Goal: Task Accomplishment & Management: Complete application form

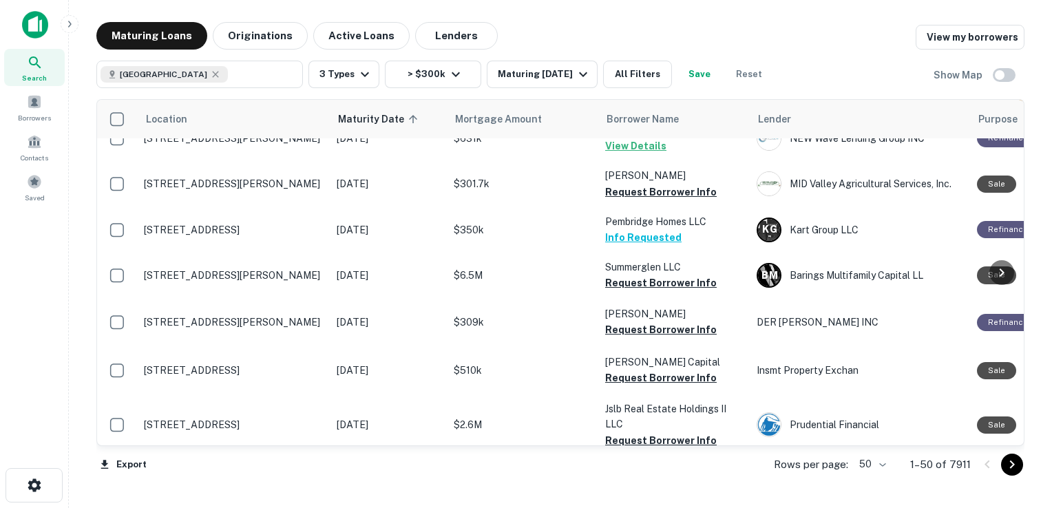
scroll to position [162, 0]
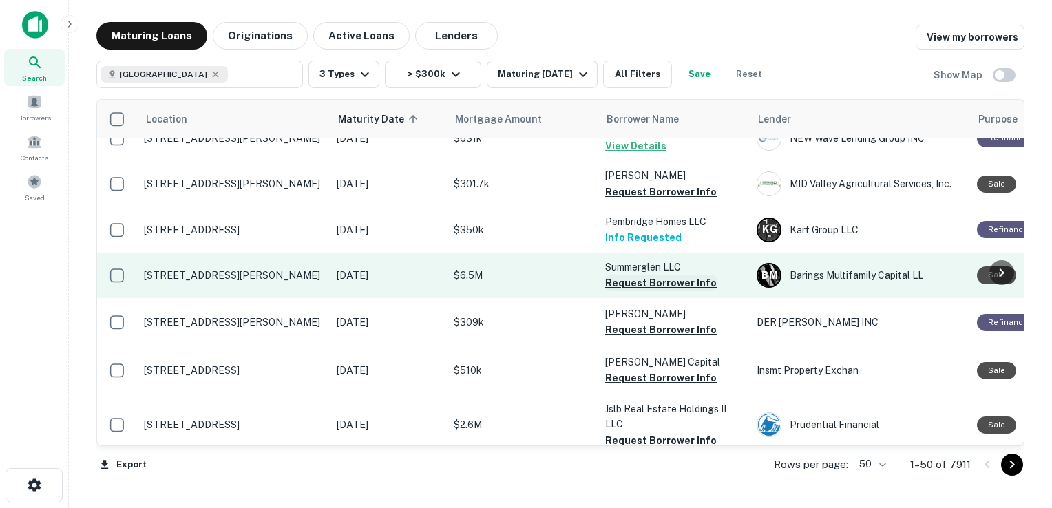
click at [648, 291] on button "Request Borrower Info" at bounding box center [660, 283] width 111 height 17
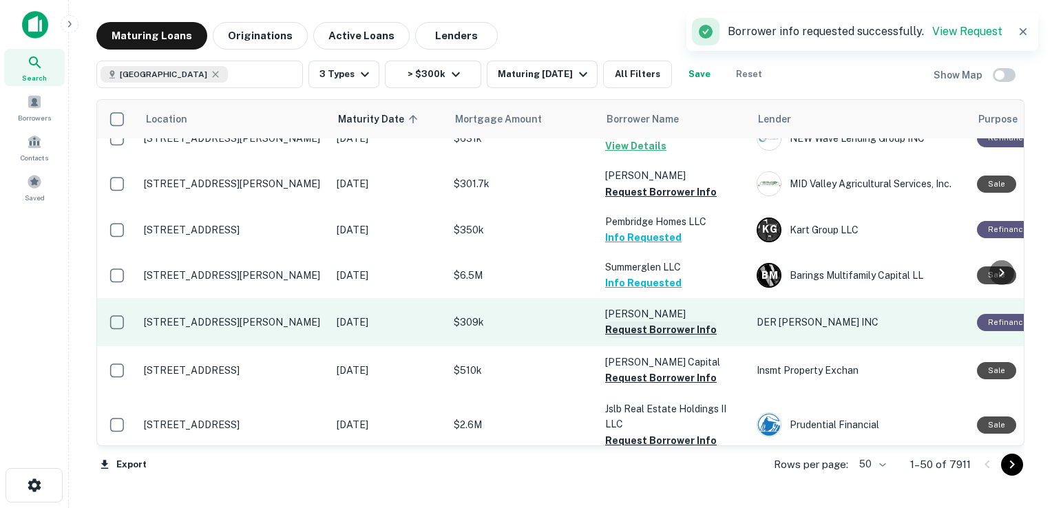
click at [644, 338] on button "Request Borrower Info" at bounding box center [660, 329] width 111 height 17
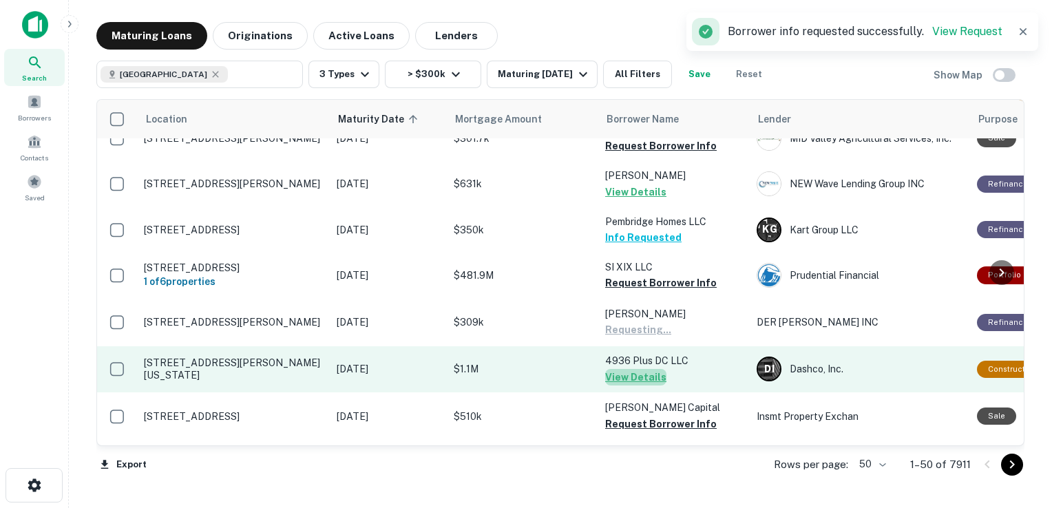
click at [641, 385] on button "View Details" at bounding box center [635, 377] width 61 height 17
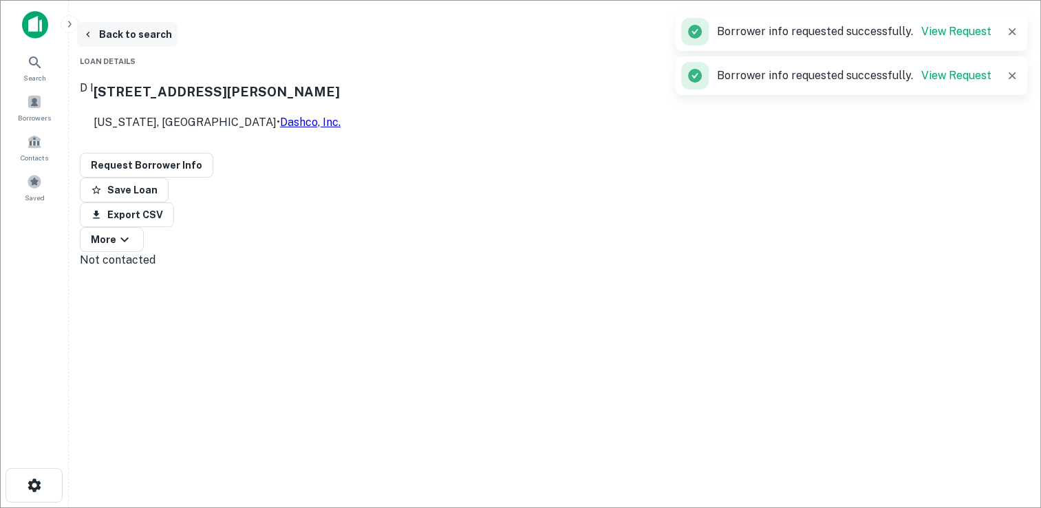
click at [125, 36] on button "Back to search" at bounding box center [127, 34] width 100 height 25
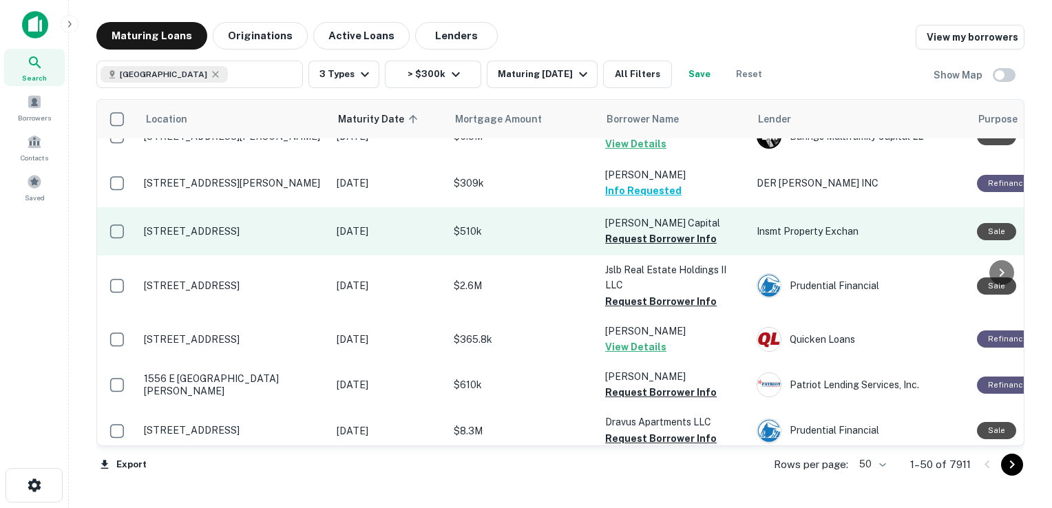
scroll to position [302, 0]
click at [649, 242] on button "Request Borrower Info" at bounding box center [660, 238] width 111 height 17
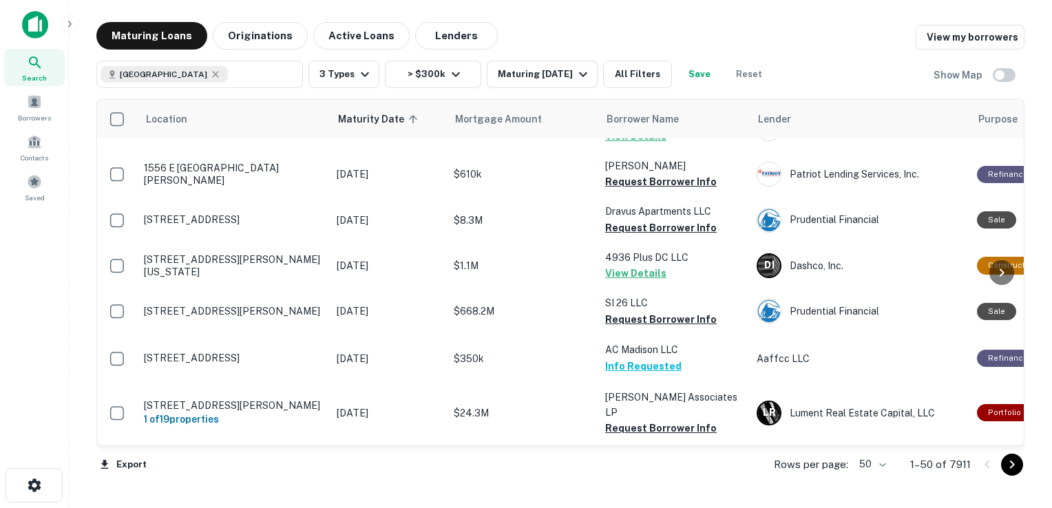
scroll to position [520, 0]
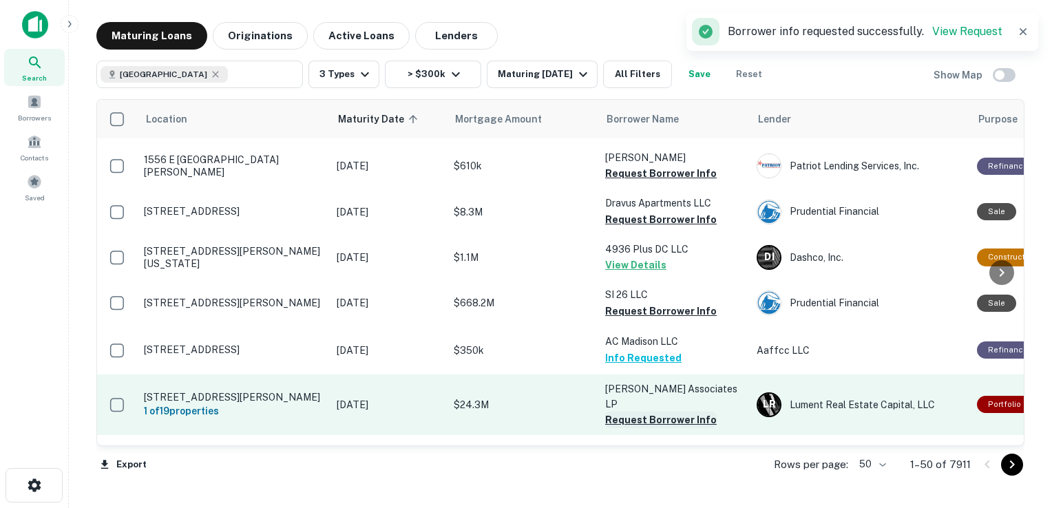
click at [663, 416] on button "Request Borrower Info" at bounding box center [660, 420] width 111 height 17
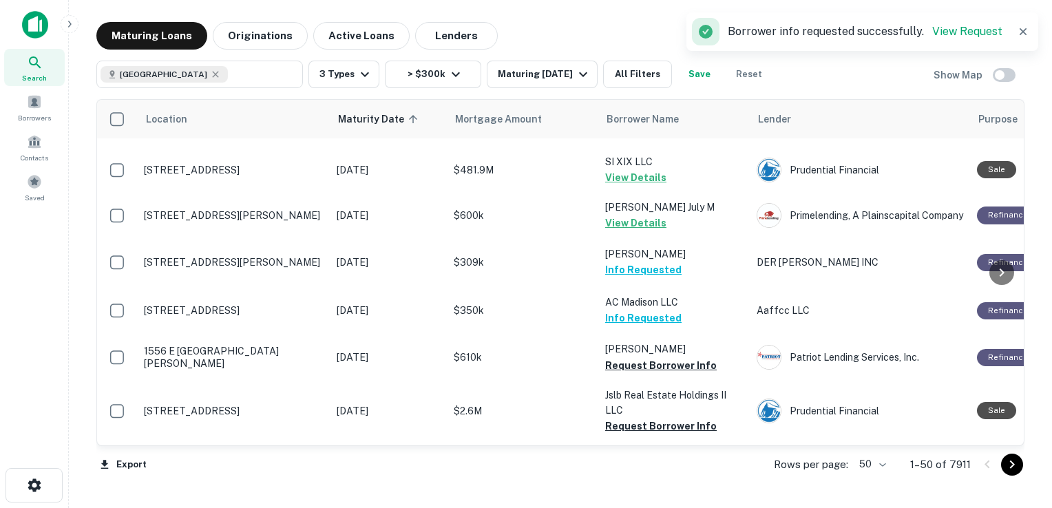
scroll to position [652, 0]
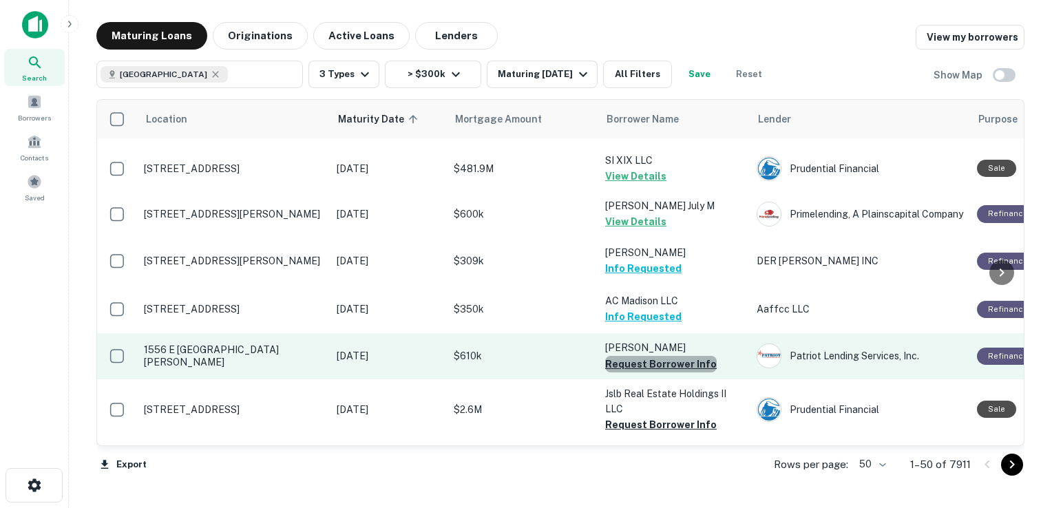
click at [660, 359] on button "Request Borrower Info" at bounding box center [660, 364] width 111 height 17
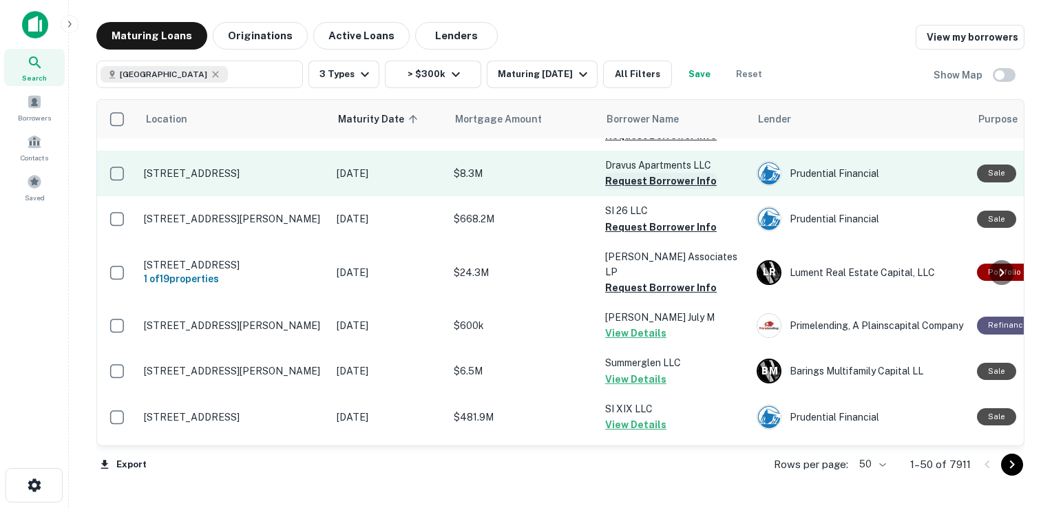
click at [665, 189] on button "Request Borrower Info" at bounding box center [660, 181] width 111 height 17
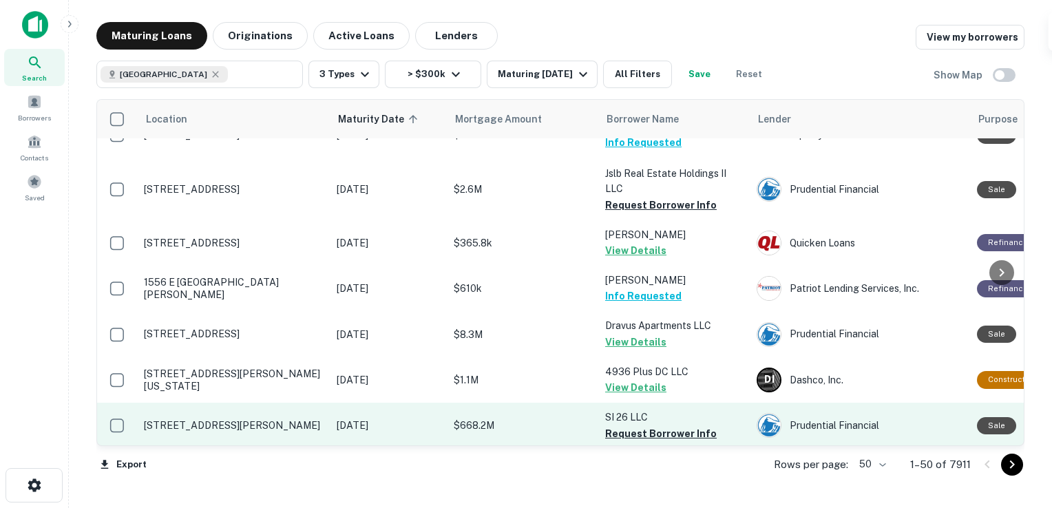
scroll to position [396, 0]
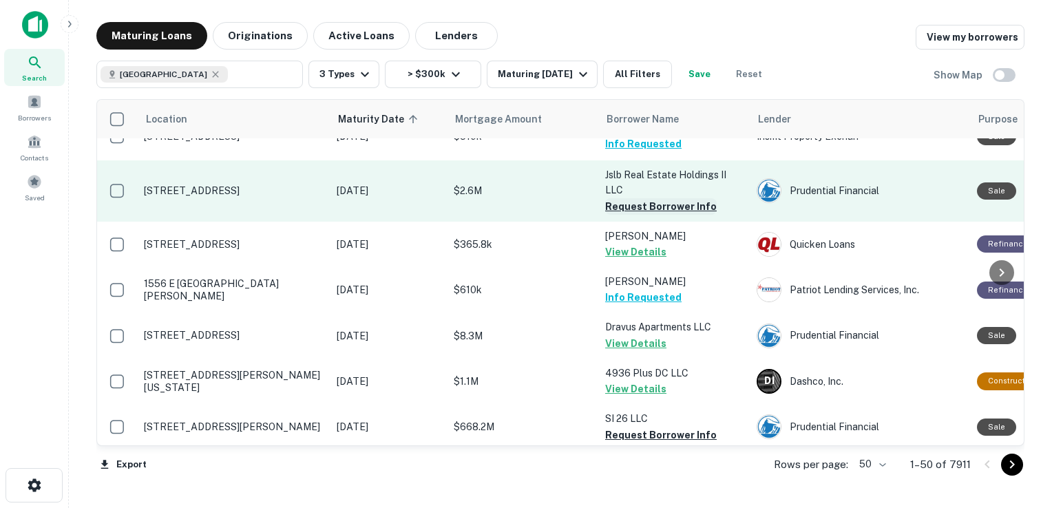
click at [670, 208] on button "Request Borrower Info" at bounding box center [660, 206] width 111 height 17
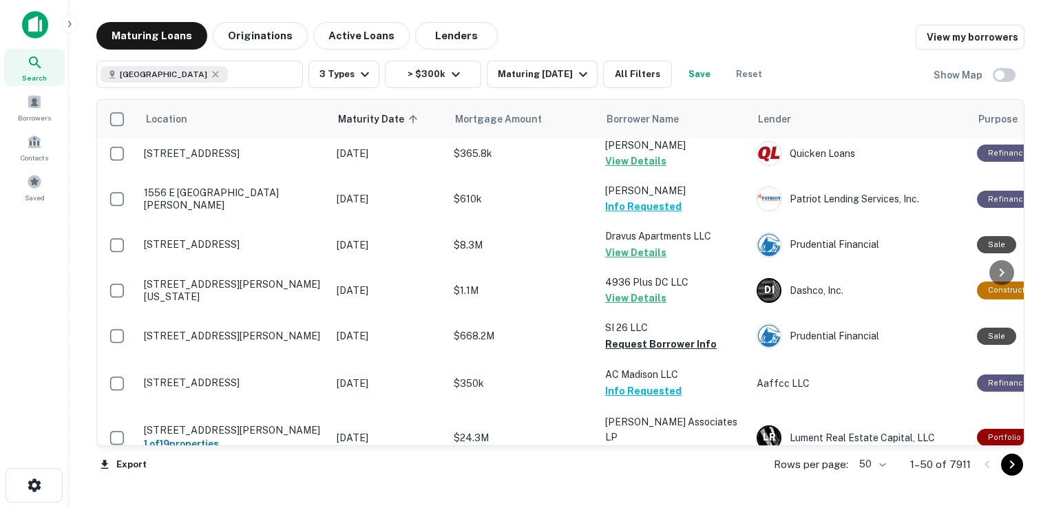
scroll to position [487, 0]
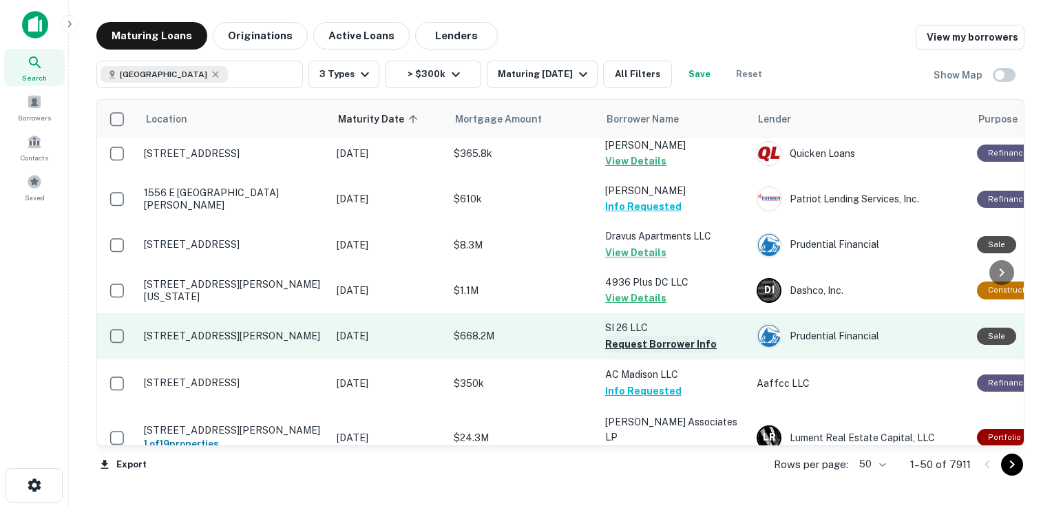
click at [648, 352] on button "Request Borrower Info" at bounding box center [660, 344] width 111 height 17
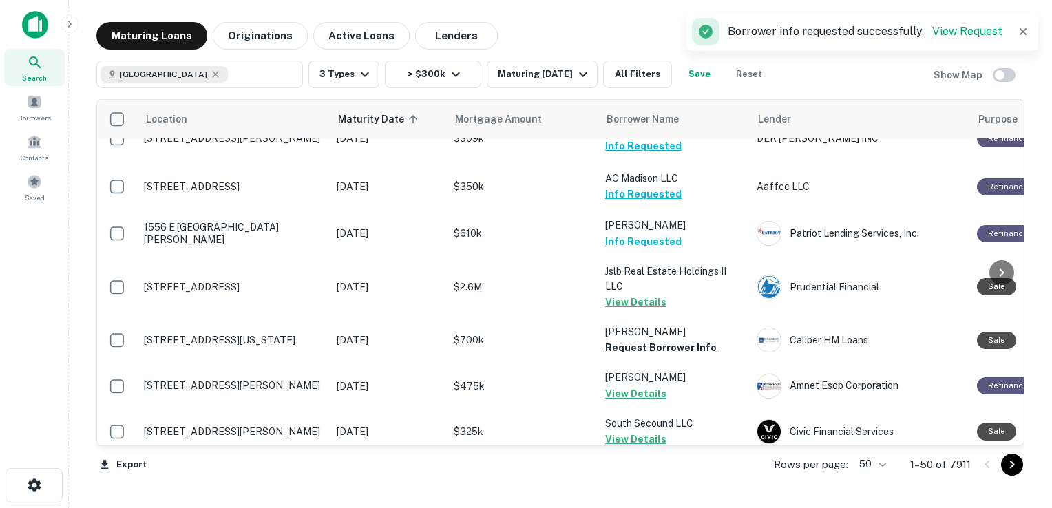
scroll to position [778, 0]
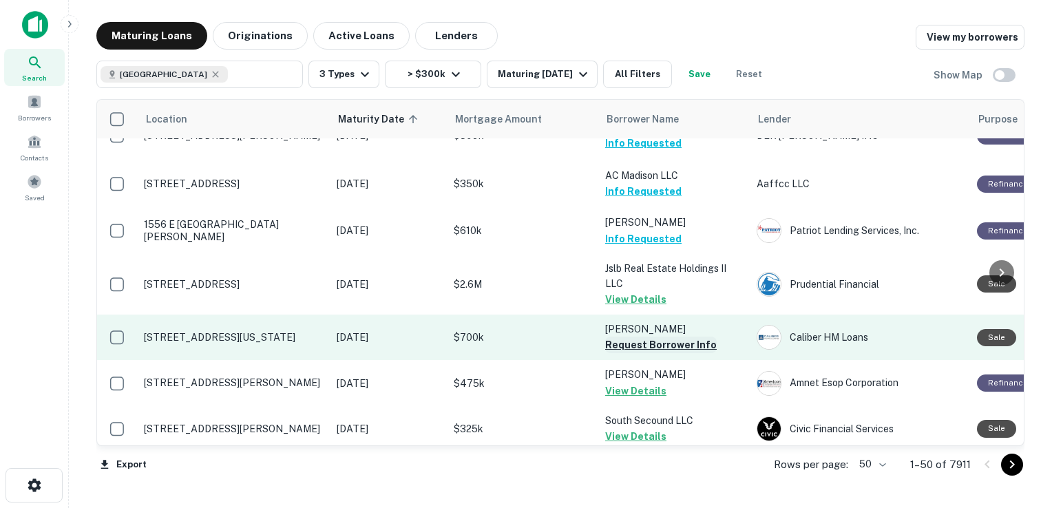
click at [641, 337] on button "Request Borrower Info" at bounding box center [660, 345] width 111 height 17
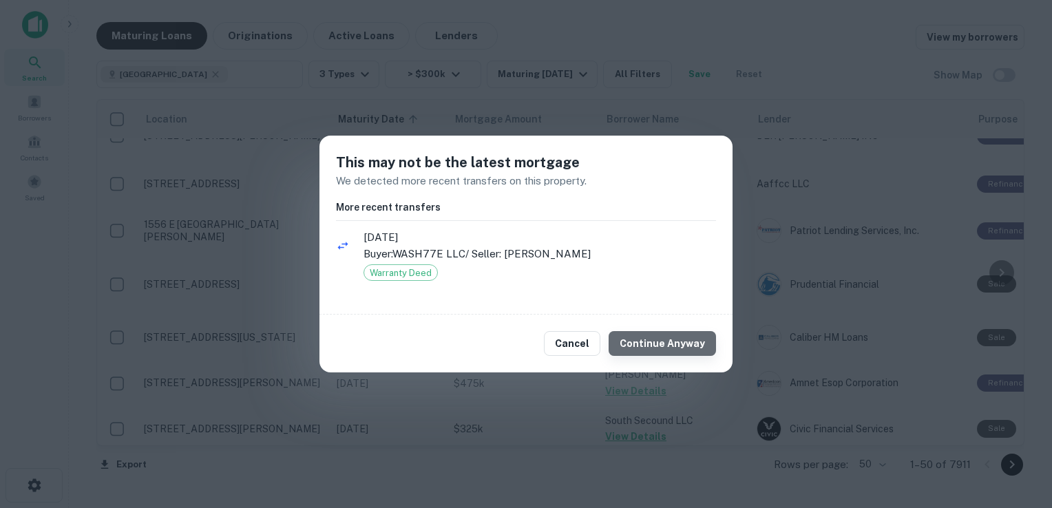
click at [674, 352] on button "Continue Anyway" at bounding box center [661, 343] width 107 height 25
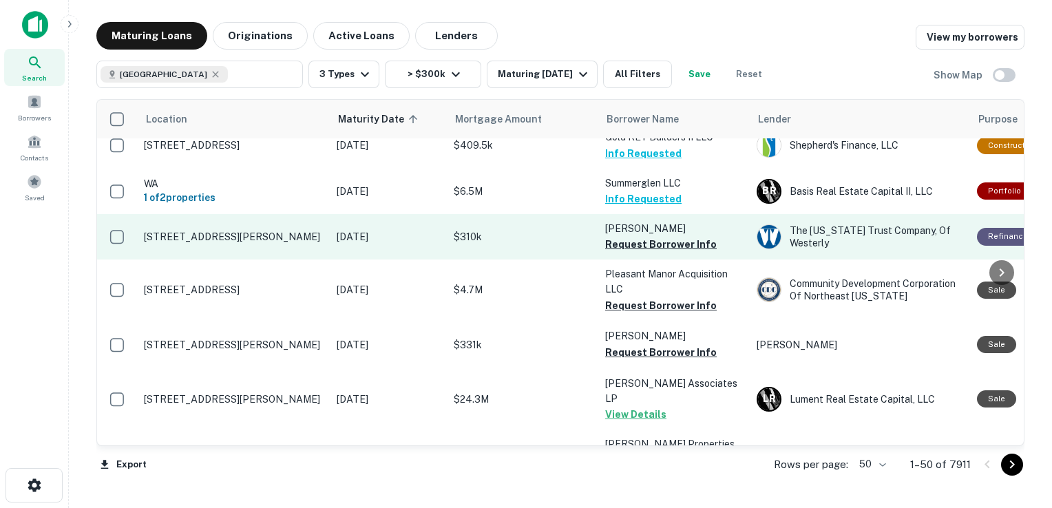
scroll to position [1113, 0]
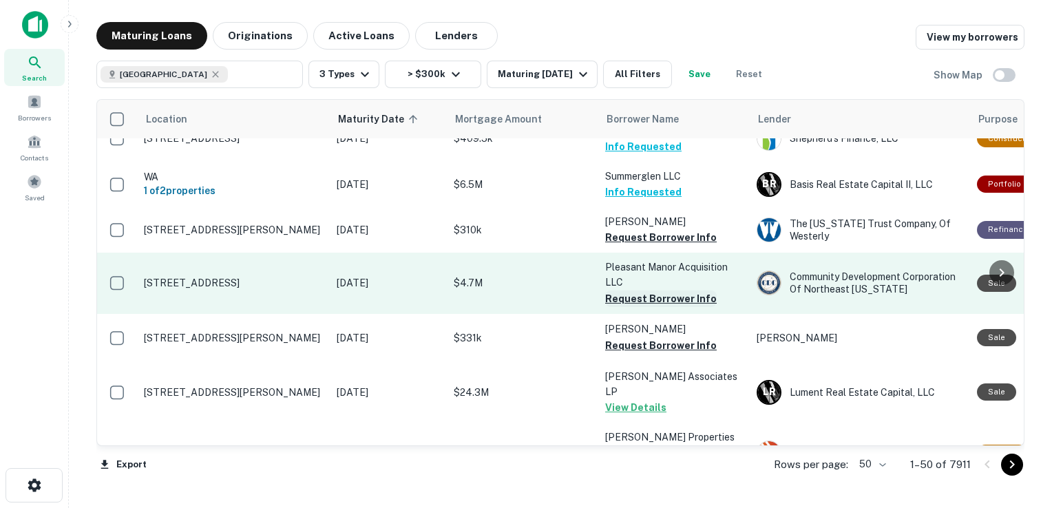
click at [651, 293] on button "Request Borrower Info" at bounding box center [660, 298] width 111 height 17
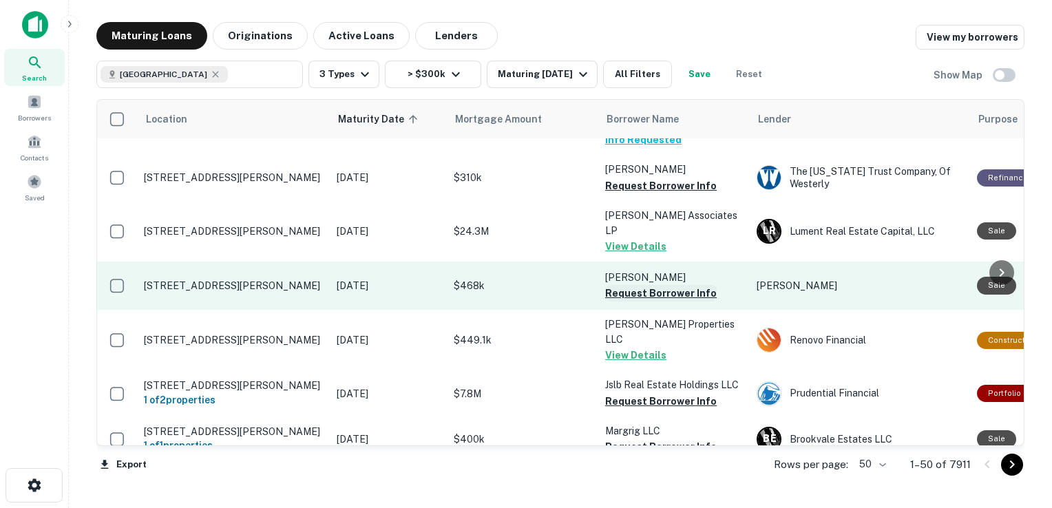
scroll to position [1274, 0]
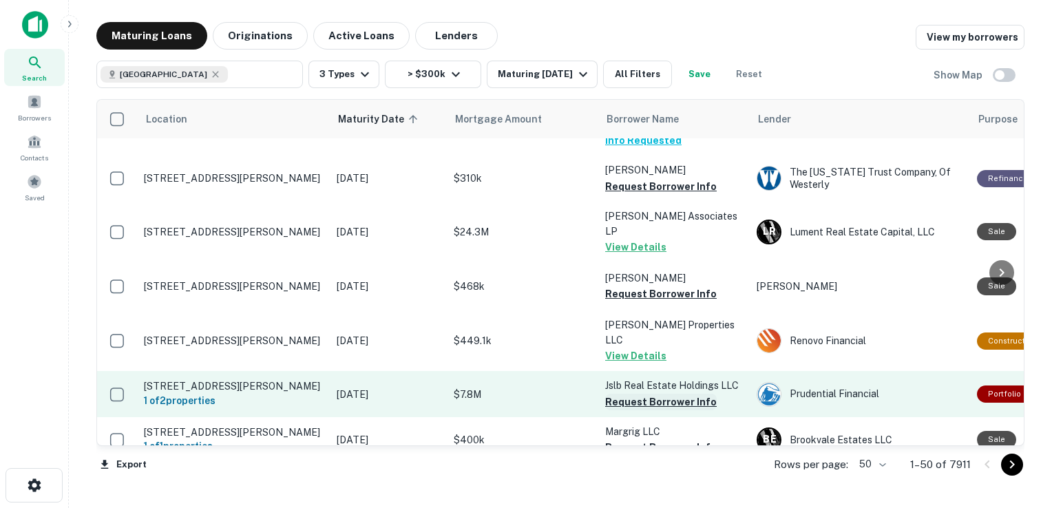
click at [628, 394] on button "Request Borrower Info" at bounding box center [660, 402] width 111 height 17
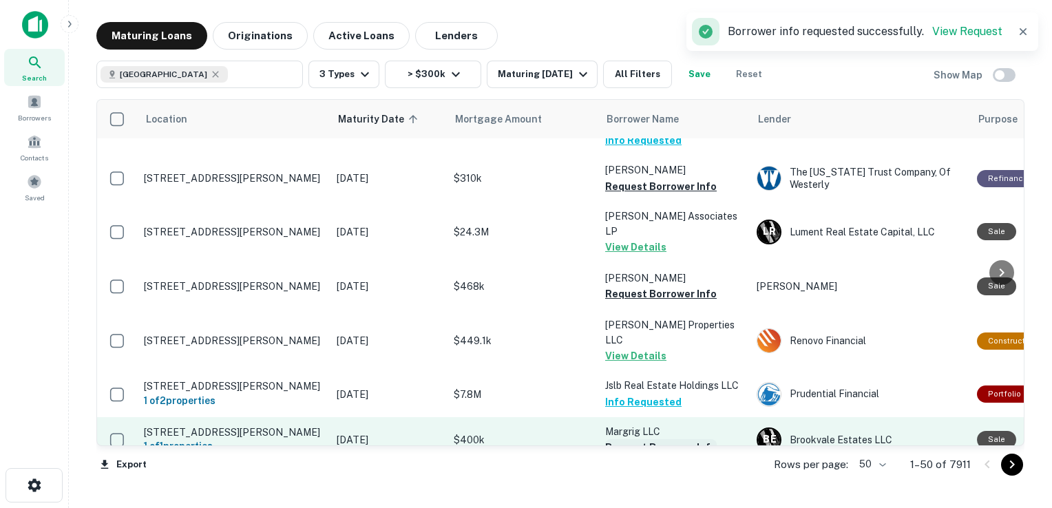
click at [628, 439] on button "Request Borrower Info" at bounding box center [660, 447] width 111 height 17
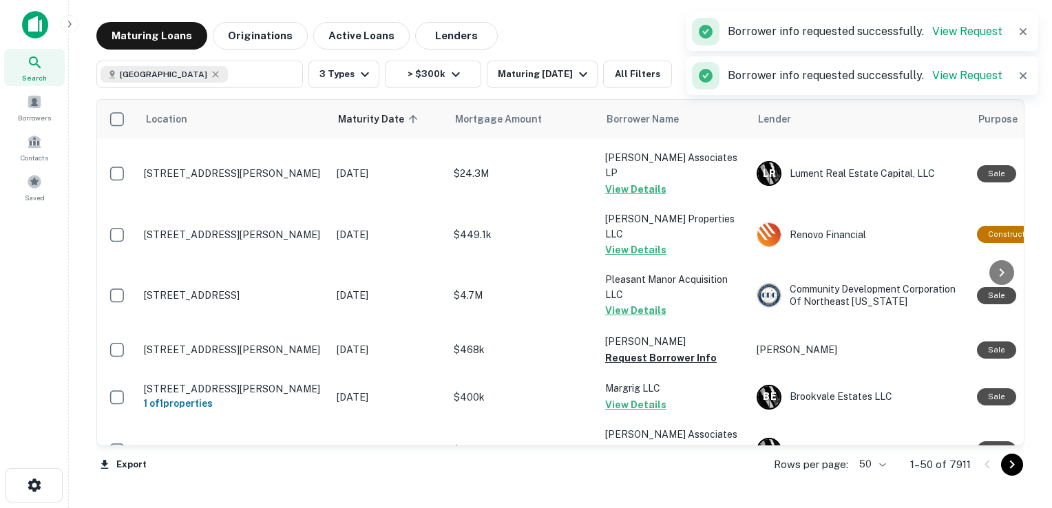
scroll to position [1439, 0]
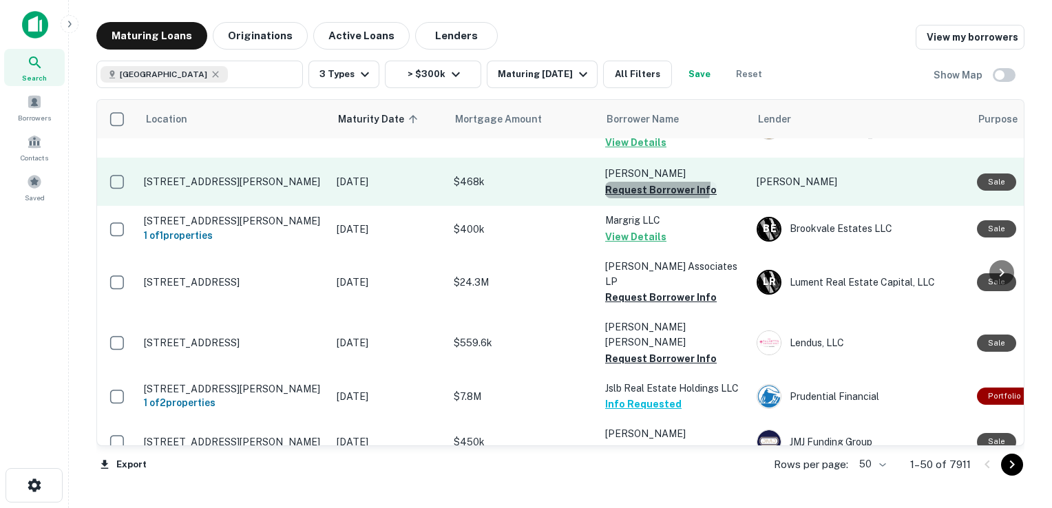
click at [636, 182] on button "Request Borrower Info" at bounding box center [660, 190] width 111 height 17
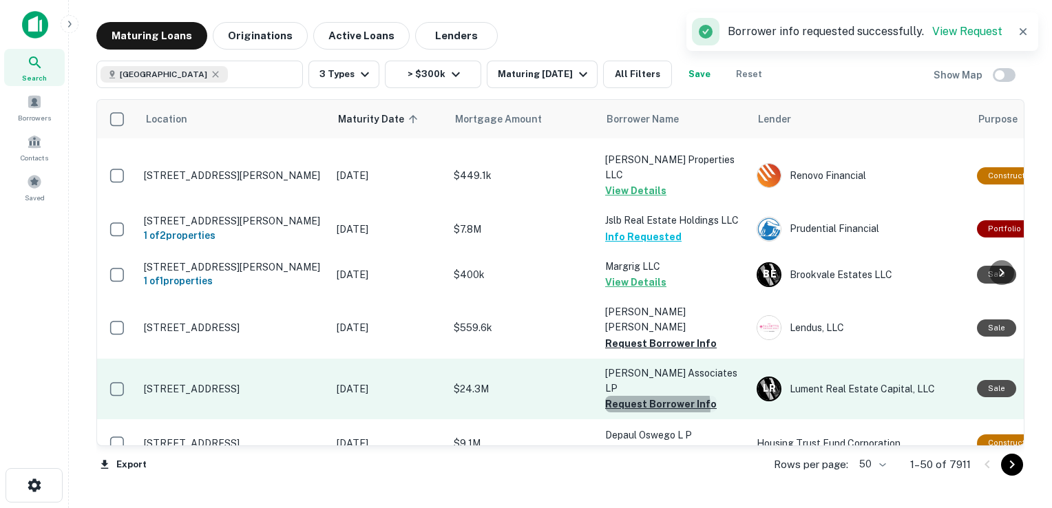
click at [639, 396] on button "Request Borrower Info" at bounding box center [660, 404] width 111 height 17
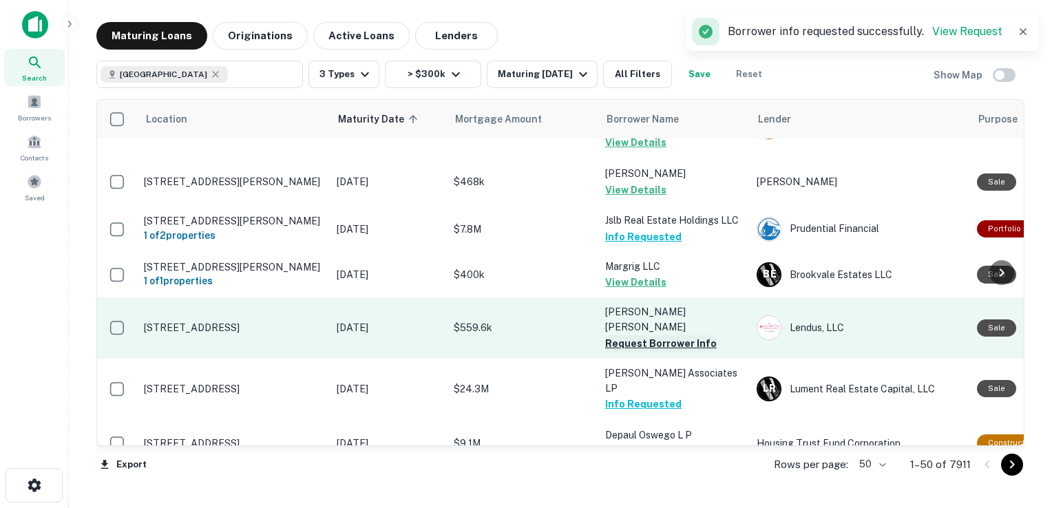
click at [650, 335] on button "Request Borrower Info" at bounding box center [660, 343] width 111 height 17
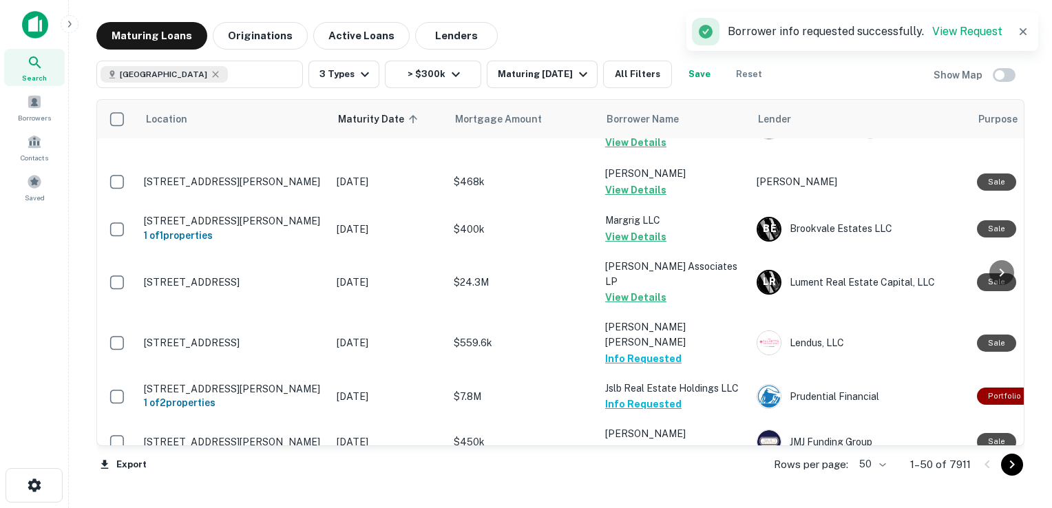
click at [632, 441] on button "Request Borrower Info" at bounding box center [660, 449] width 111 height 17
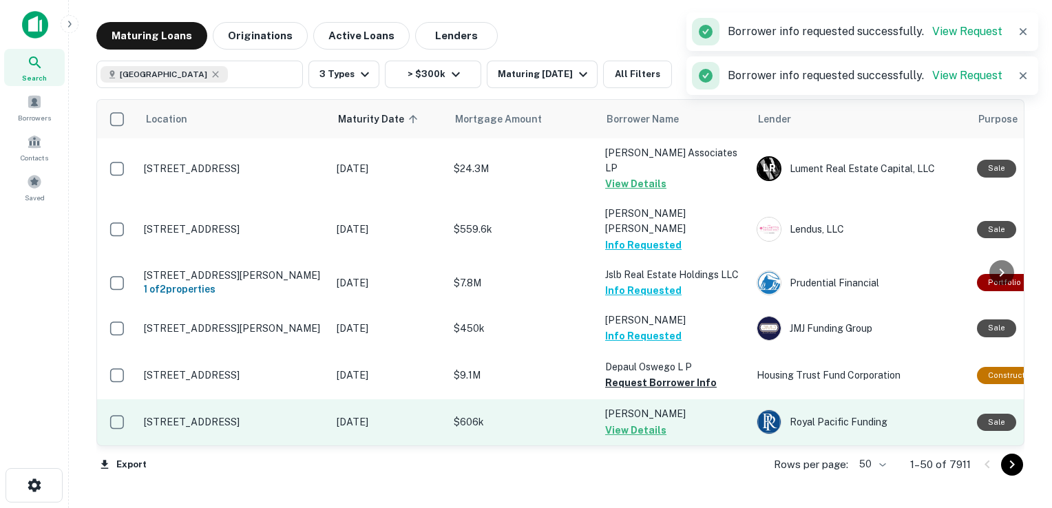
scroll to position [1560, 0]
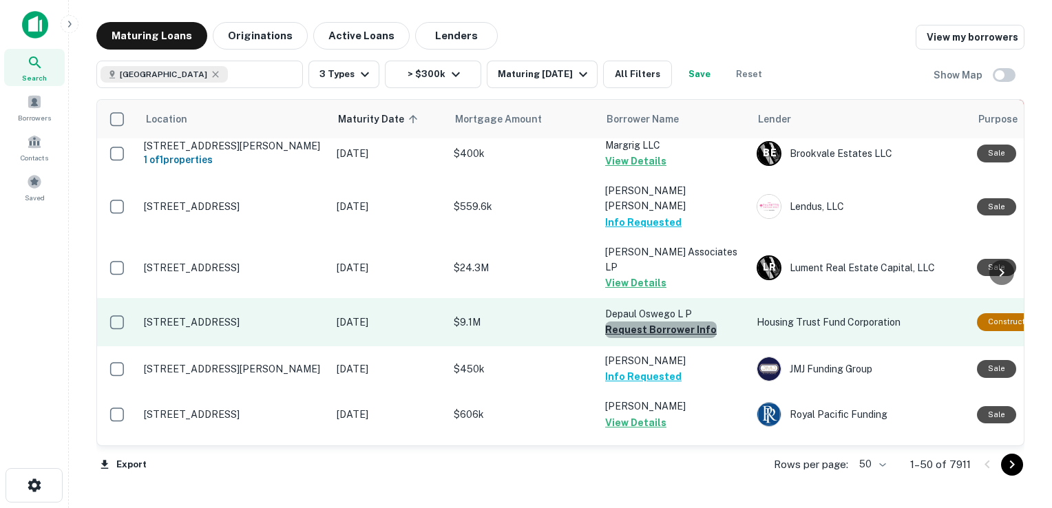
click at [661, 321] on button "Request Borrower Info" at bounding box center [660, 329] width 111 height 17
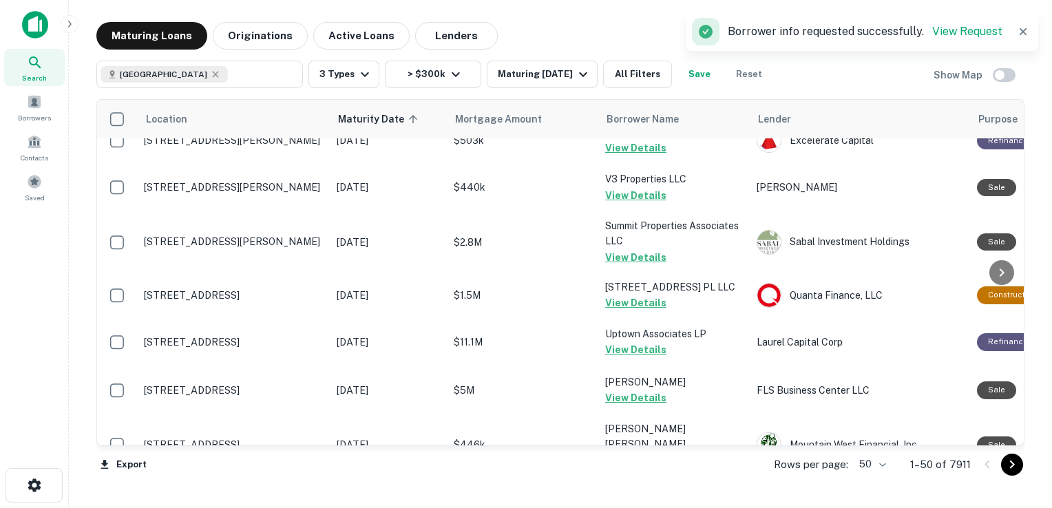
scroll to position [2078, 0]
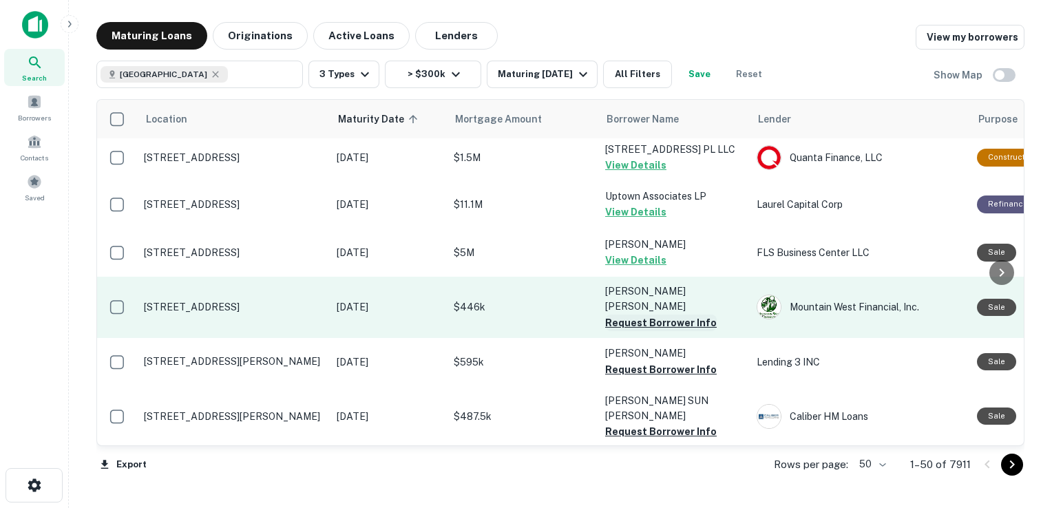
click at [641, 315] on button "Request Borrower Info" at bounding box center [660, 323] width 111 height 17
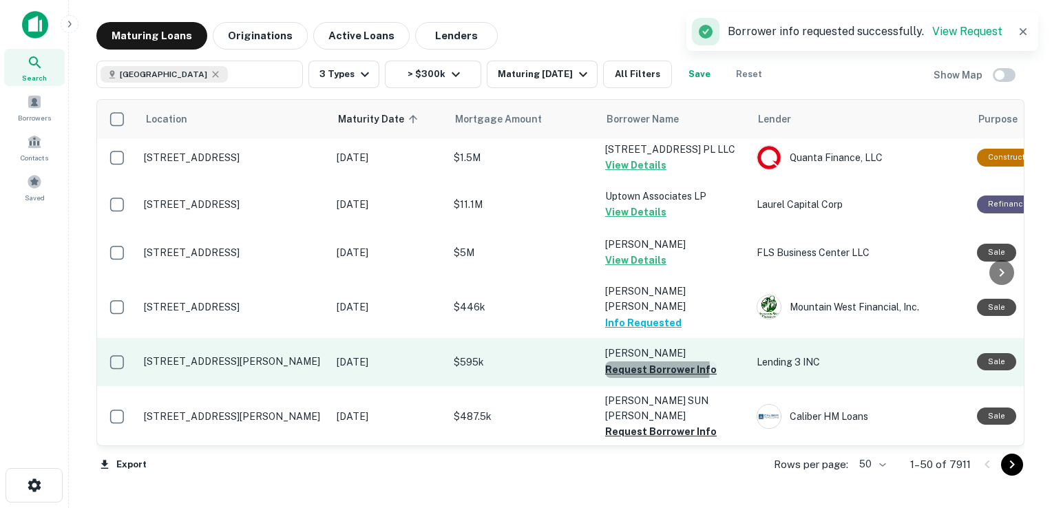
click at [630, 361] on button "Request Borrower Info" at bounding box center [660, 369] width 111 height 17
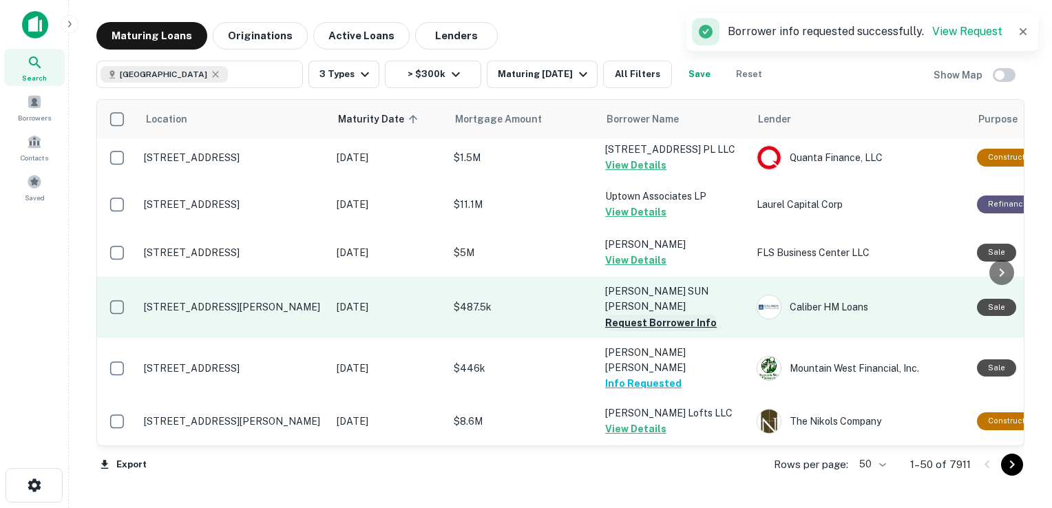
click at [646, 315] on button "Request Borrower Info" at bounding box center [660, 323] width 111 height 17
